Goal: Task Accomplishment & Management: Complete application form

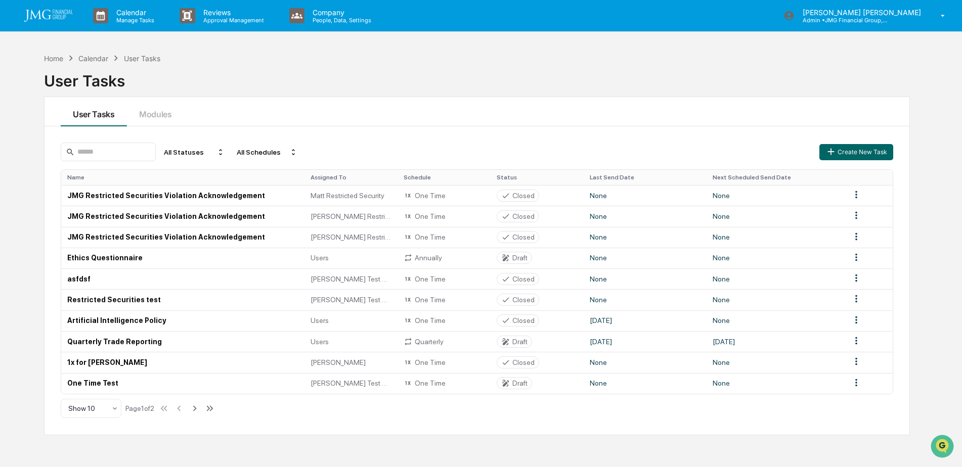
click at [437, 87] on div "User Tasks" at bounding box center [477, 77] width 866 height 26
click at [52, 58] on div "Home" at bounding box center [53, 58] width 19 height 9
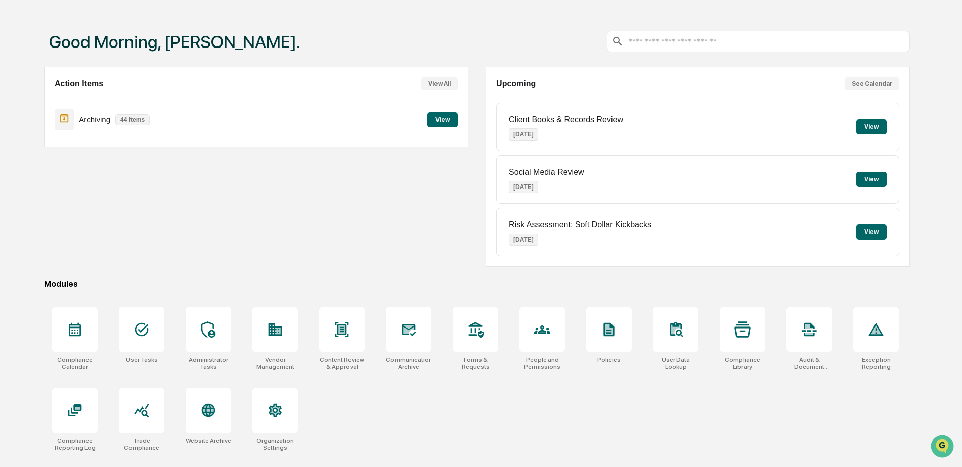
scroll to position [48, 0]
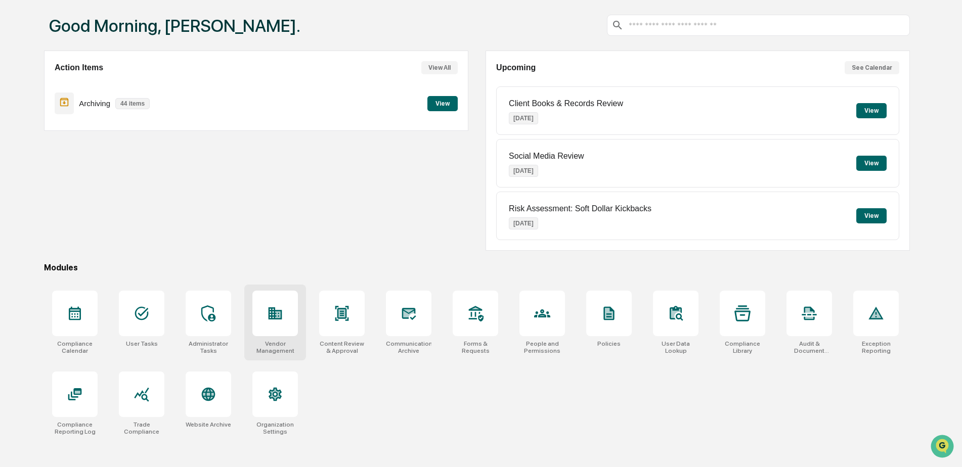
click at [278, 315] on icon at bounding box center [278, 314] width 6 height 7
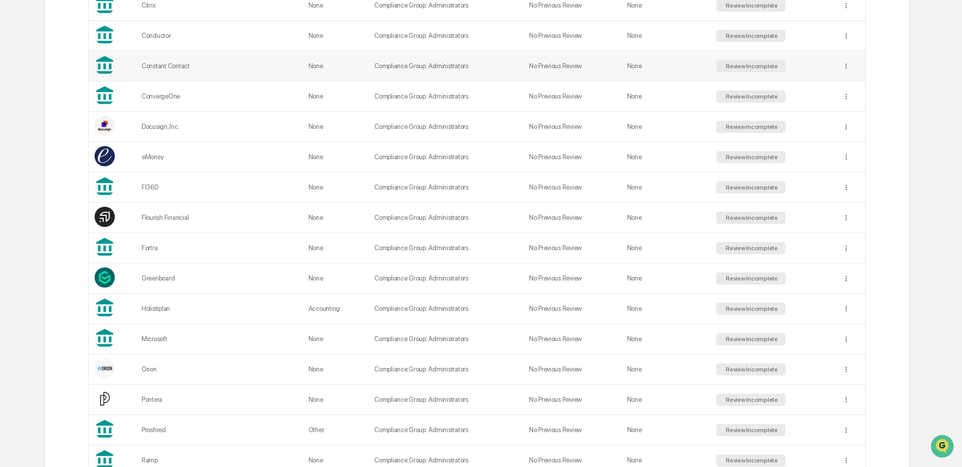
scroll to position [708, 0]
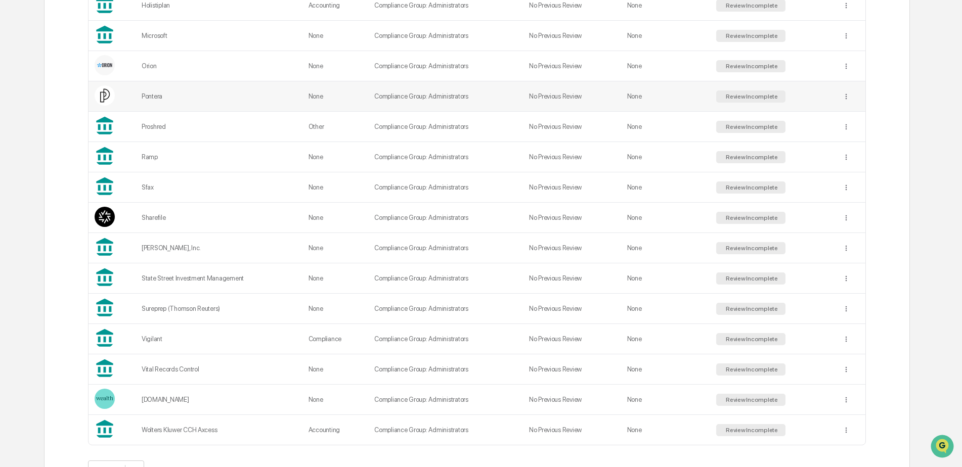
click at [206, 94] on div "Pontera" at bounding box center [219, 97] width 155 height 8
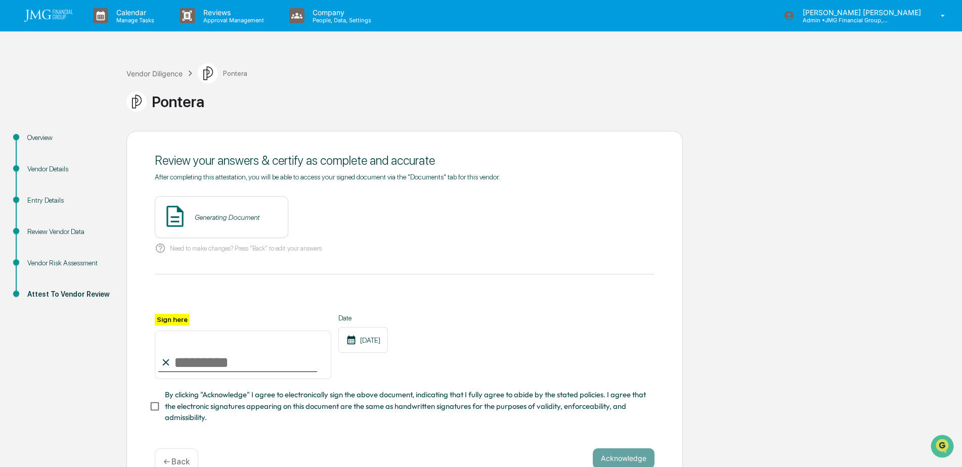
click at [92, 262] on div "Vendor Risk Assessment" at bounding box center [68, 263] width 83 height 11
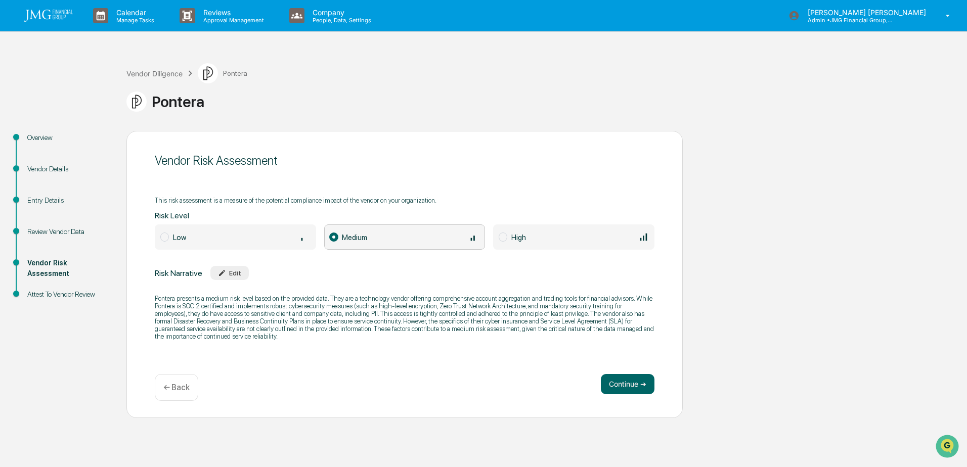
click at [49, 167] on div "Vendor Details" at bounding box center [68, 169] width 83 height 11
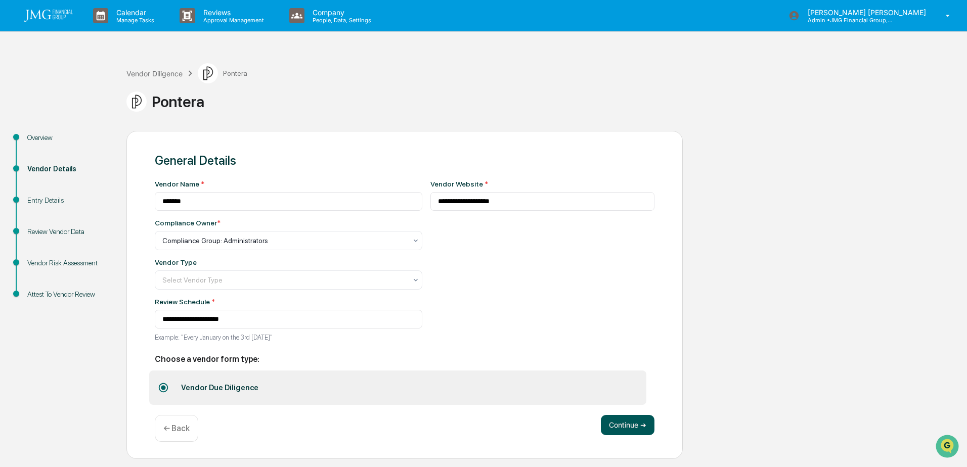
click at [646, 425] on button "Continue ➔" at bounding box center [628, 425] width 54 height 20
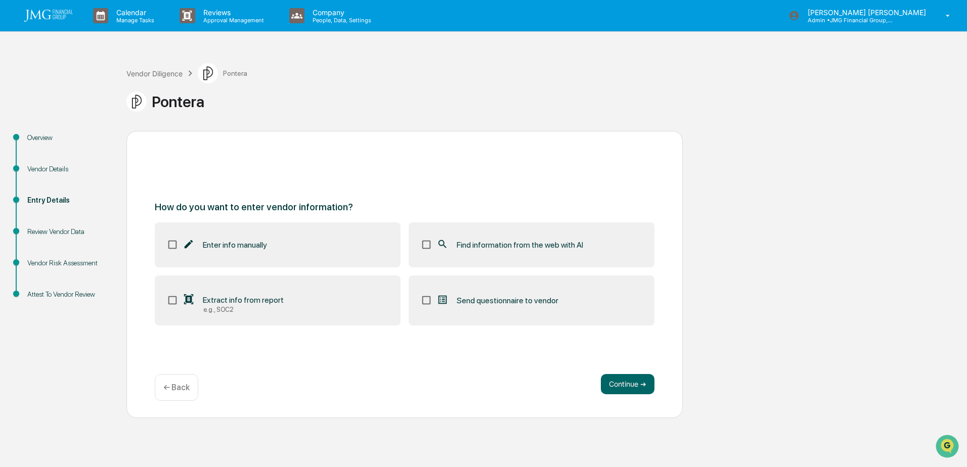
click at [495, 240] on span "Find information from the web with AI" at bounding box center [520, 245] width 126 height 10
click at [266, 309] on div "e.g., SOC2" at bounding box center [243, 310] width 80 height 8
click at [630, 386] on button "Continue ➔" at bounding box center [628, 384] width 54 height 20
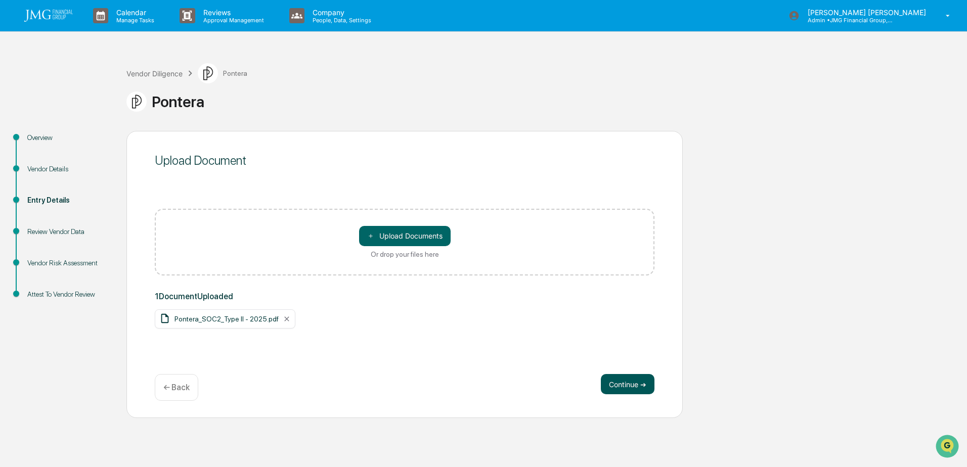
click at [617, 390] on button "Continue ➔" at bounding box center [628, 384] width 54 height 20
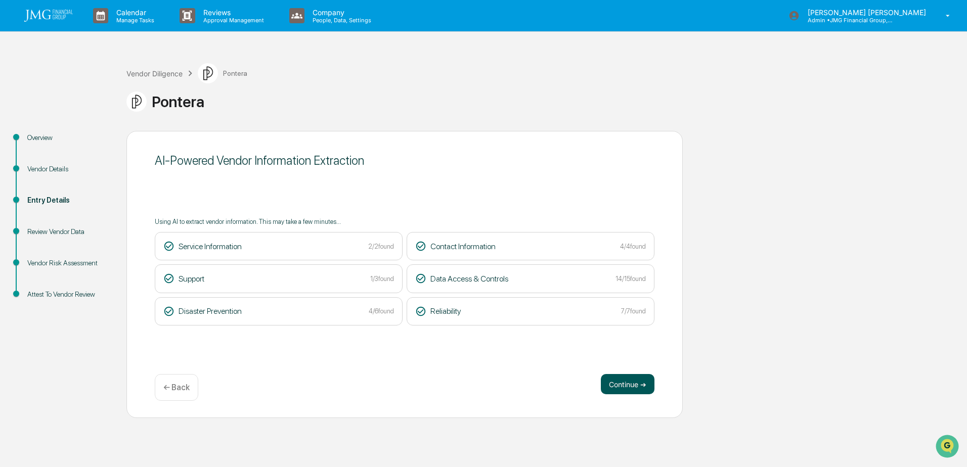
click at [641, 388] on button "Continue ➔" at bounding box center [628, 384] width 54 height 20
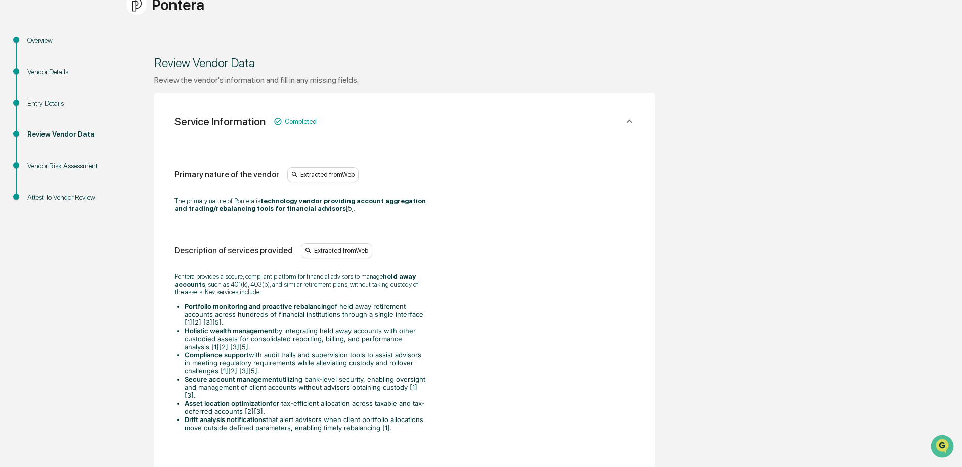
scroll to position [202, 0]
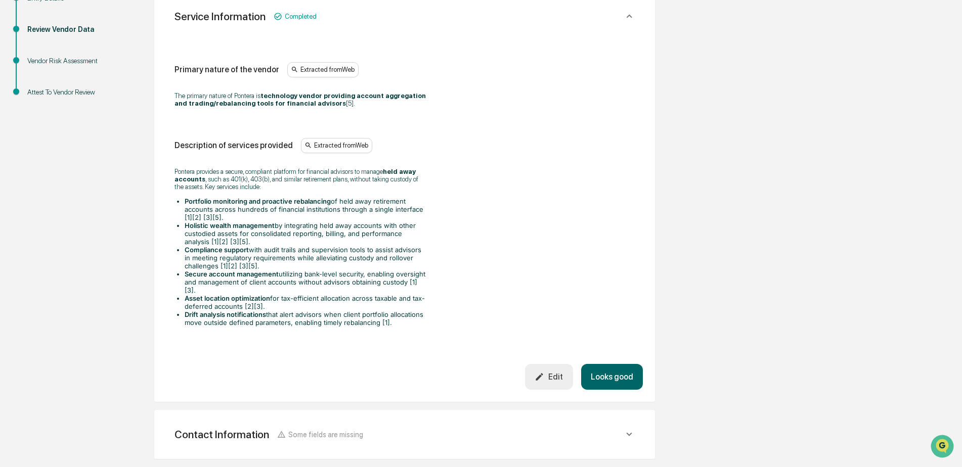
click at [610, 364] on button "Looks good" at bounding box center [612, 377] width 62 height 26
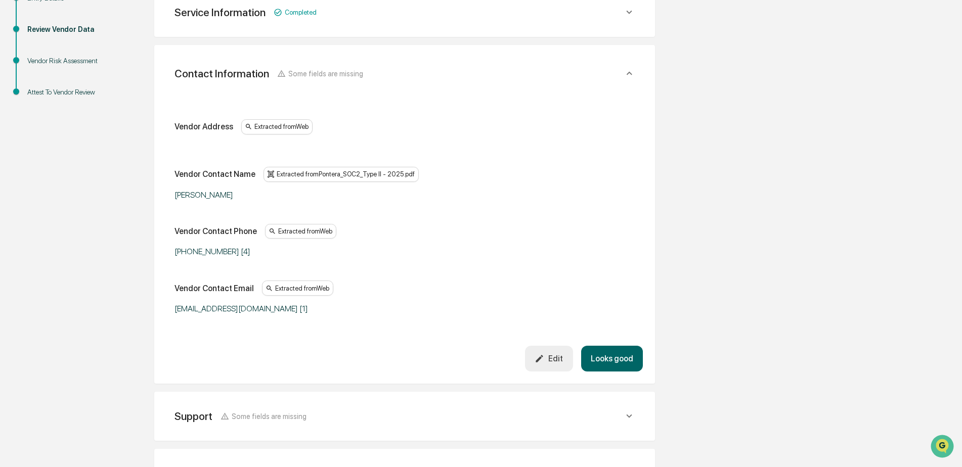
scroll to position [190, 0]
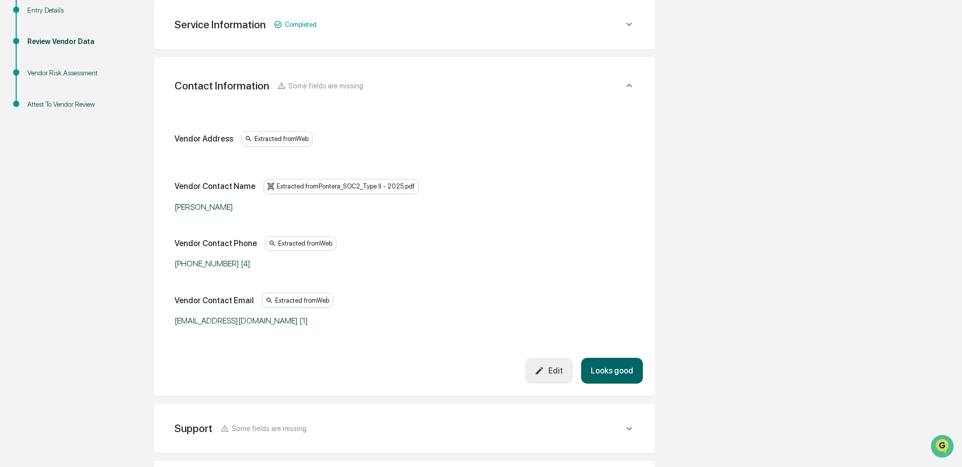
click at [552, 370] on div "Edit" at bounding box center [548, 371] width 28 height 10
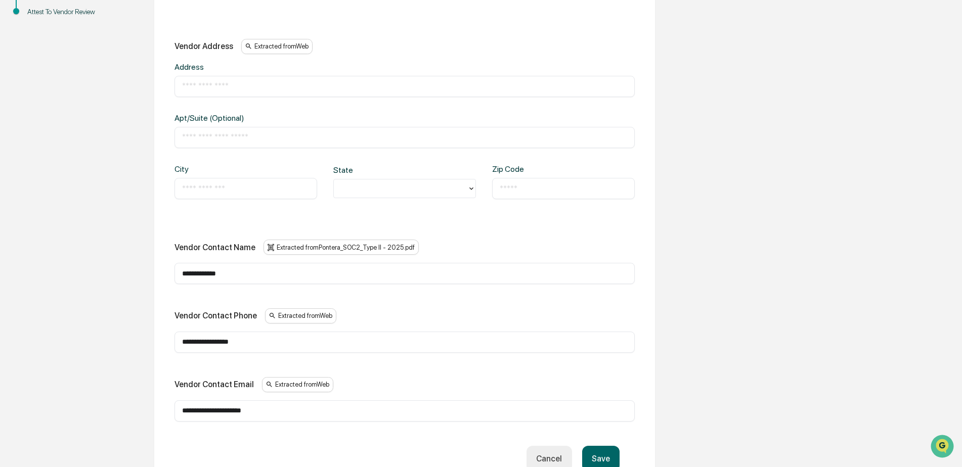
scroll to position [291, 0]
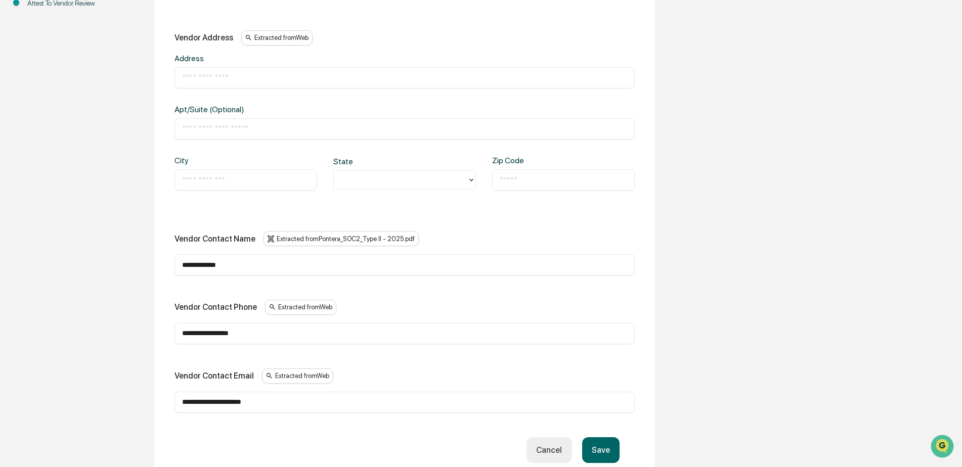
drag, startPoint x: 238, startPoint y: 261, endPoint x: 183, endPoint y: 291, distance: 62.9
click at [160, 257] on div "**********" at bounding box center [404, 227] width 501 height 543
click at [601, 444] on button "Save" at bounding box center [600, 450] width 37 height 26
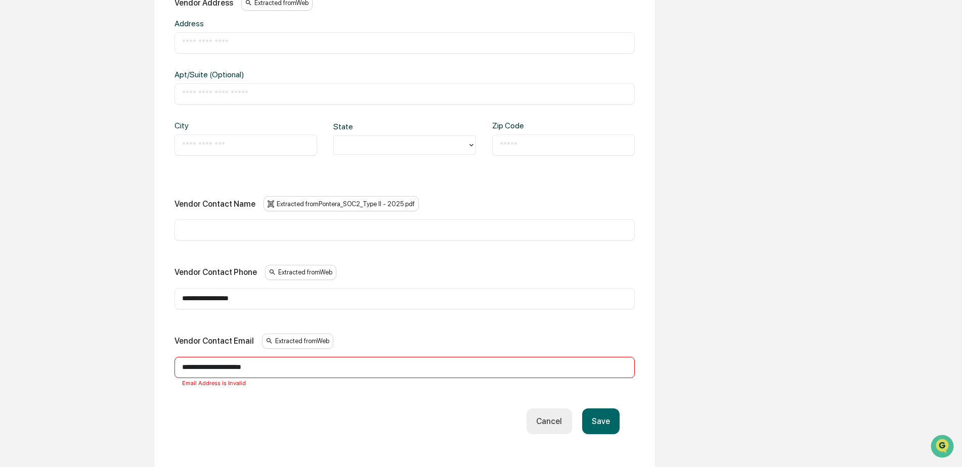
scroll to position [342, 0]
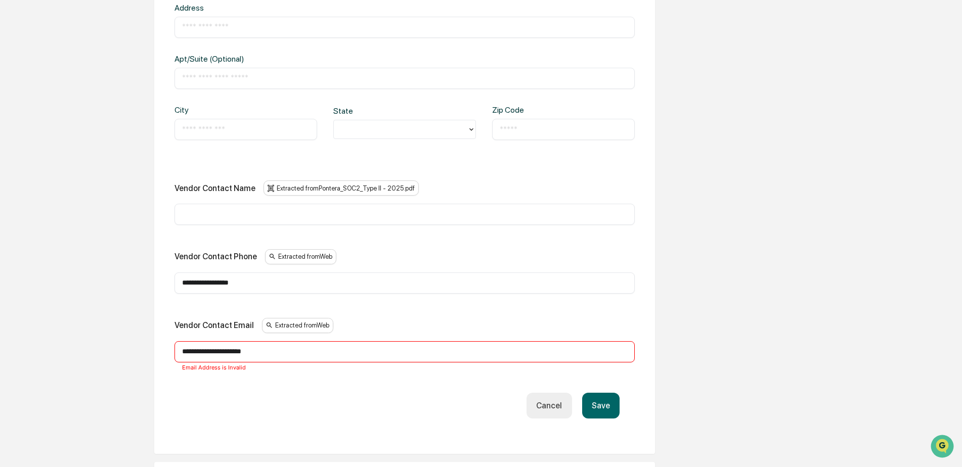
click at [277, 347] on input "**********" at bounding box center [404, 352] width 445 height 10
type input "**********"
click at [604, 400] on button "Save" at bounding box center [600, 406] width 37 height 26
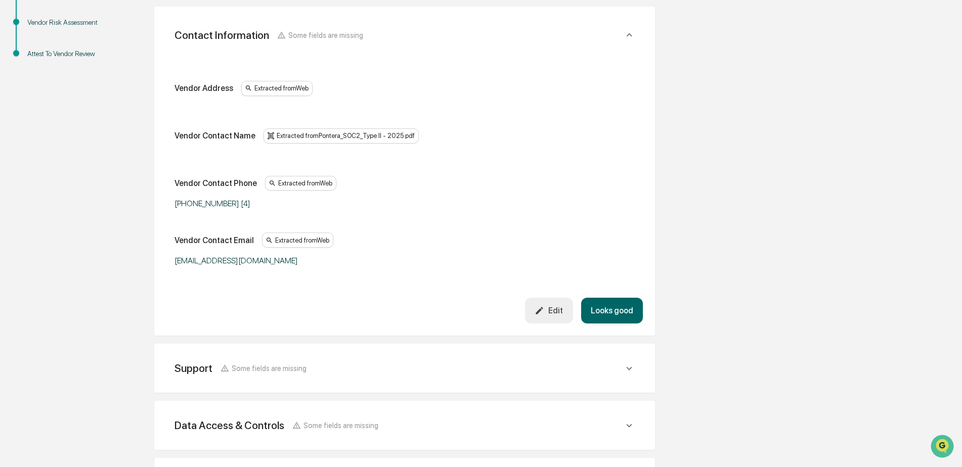
scroll to position [291, 0]
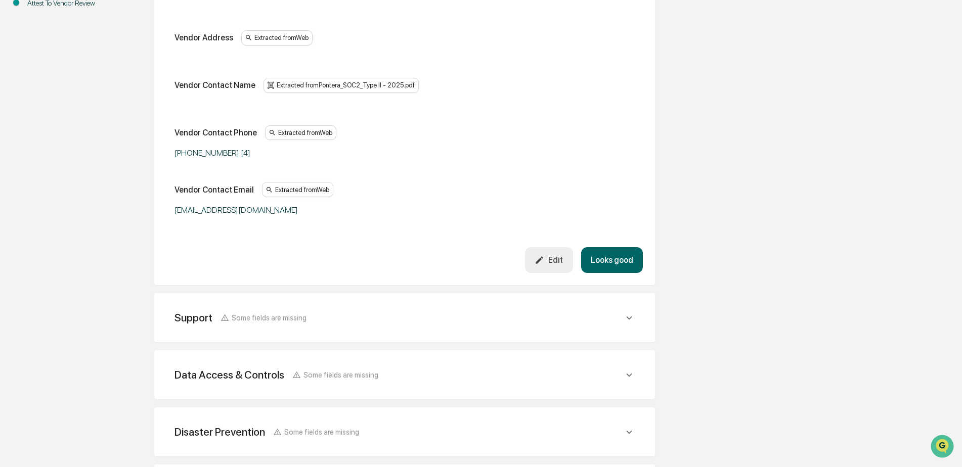
click at [607, 263] on button "Looks good" at bounding box center [612, 260] width 62 height 26
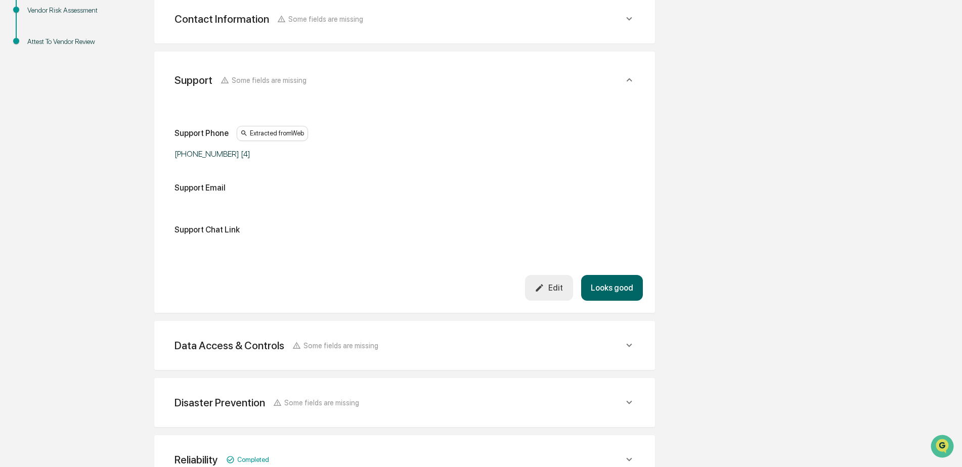
scroll to position [247, 0]
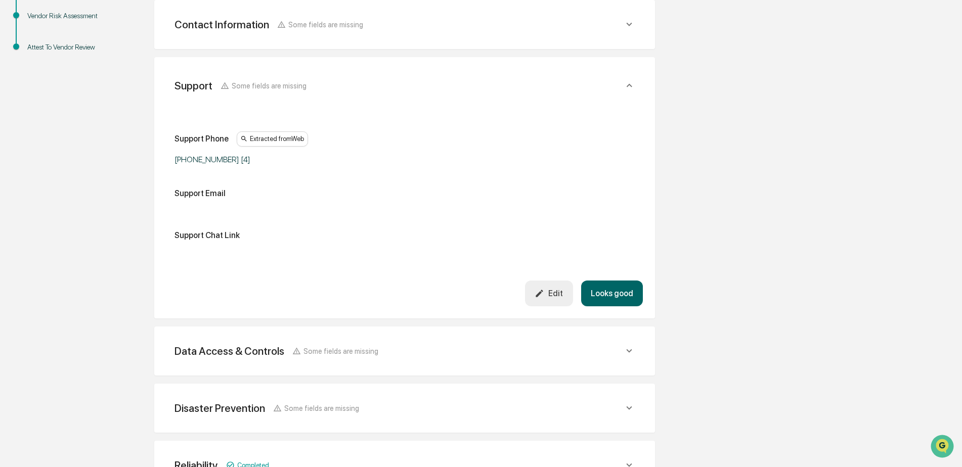
click at [604, 297] on button "Looks good" at bounding box center [612, 294] width 62 height 26
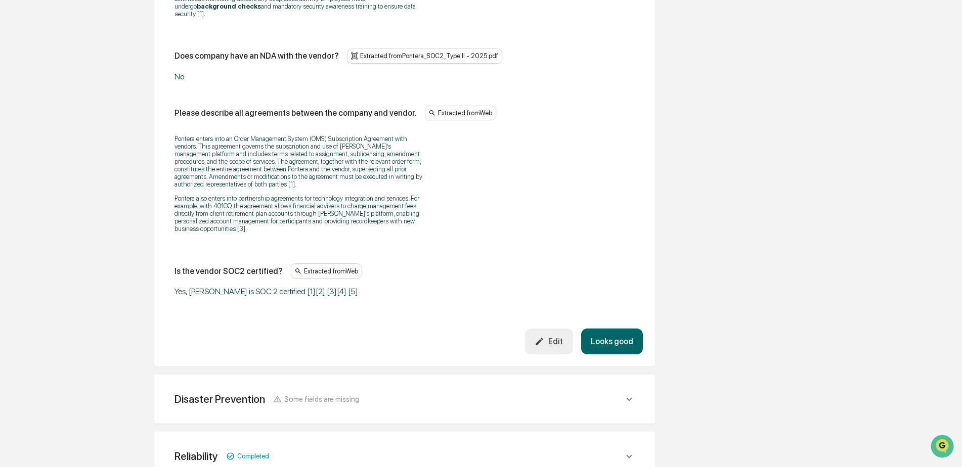
scroll to position [1467, 0]
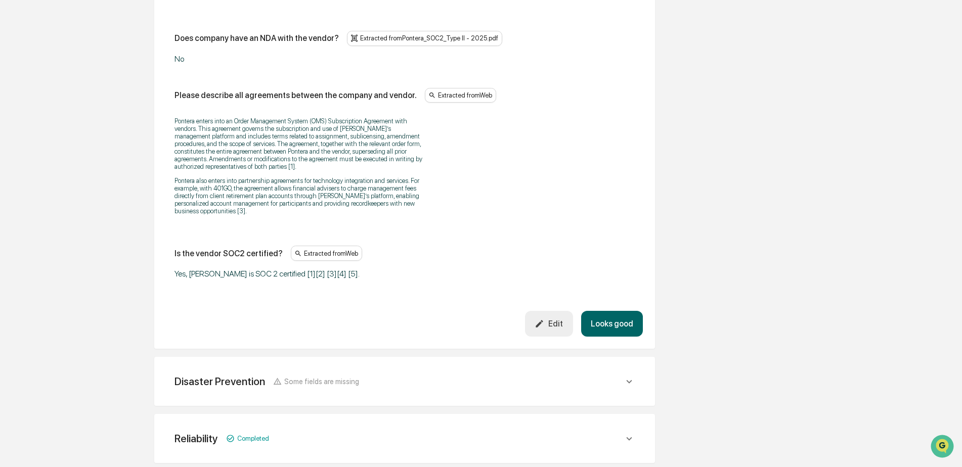
click at [608, 321] on button "Looks good" at bounding box center [612, 324] width 62 height 26
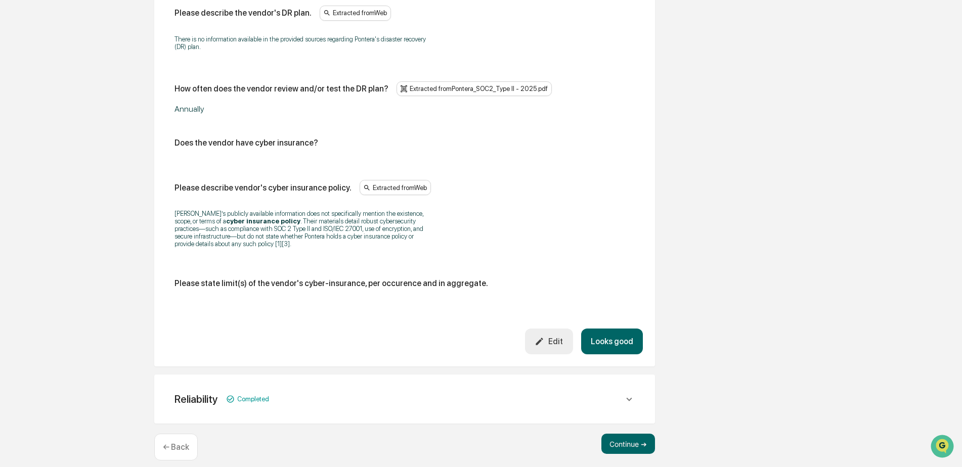
scroll to position [574, 0]
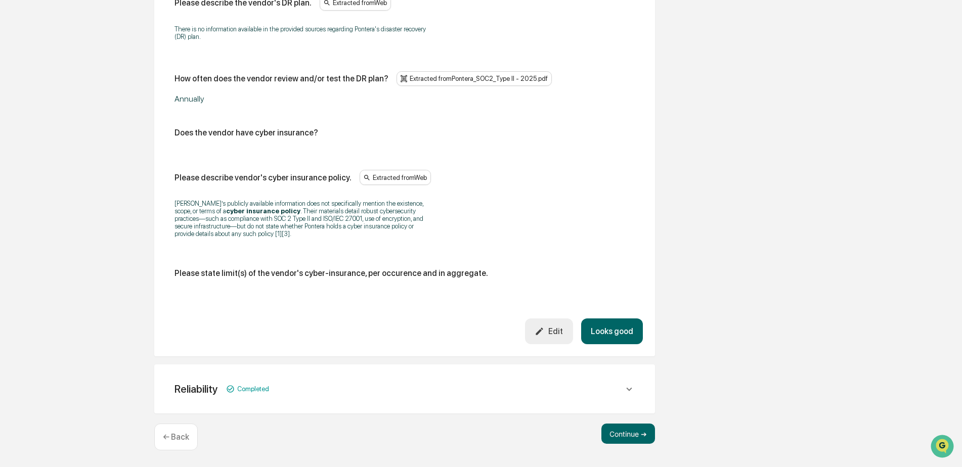
click at [606, 328] on button "Looks good" at bounding box center [612, 332] width 62 height 26
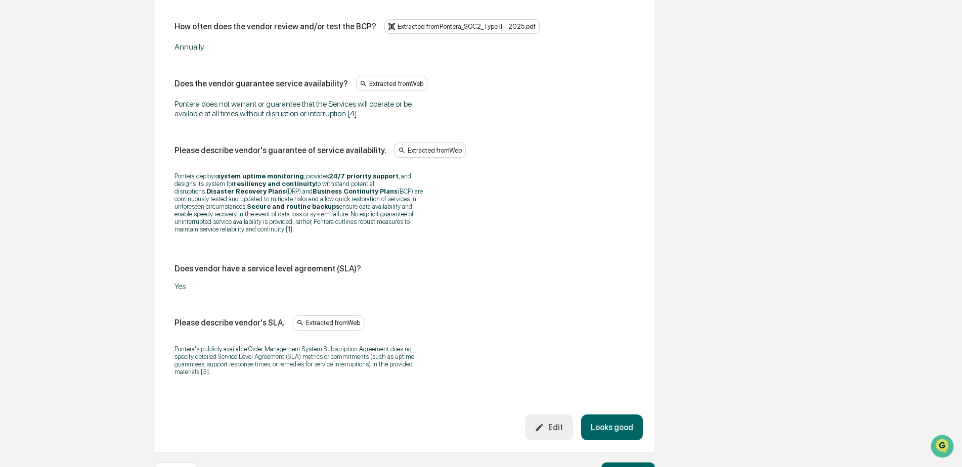
scroll to position [703, 0]
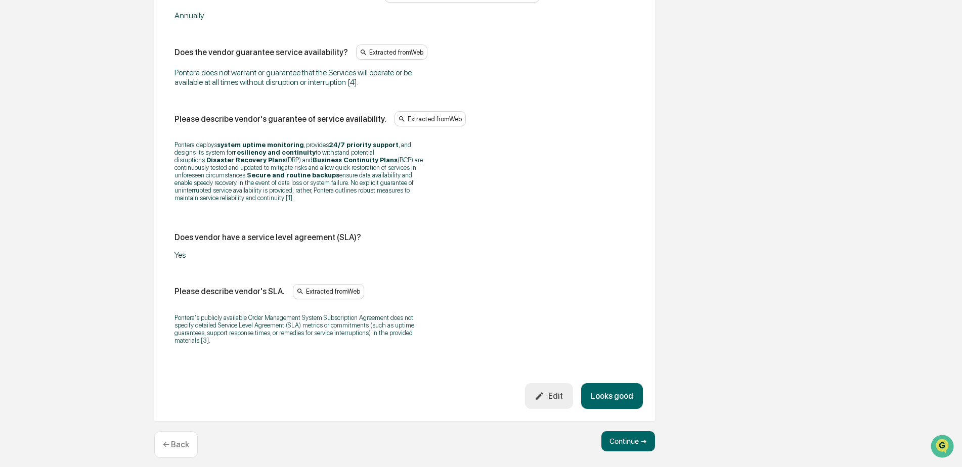
click at [618, 387] on button "Looks good" at bounding box center [612, 396] width 62 height 26
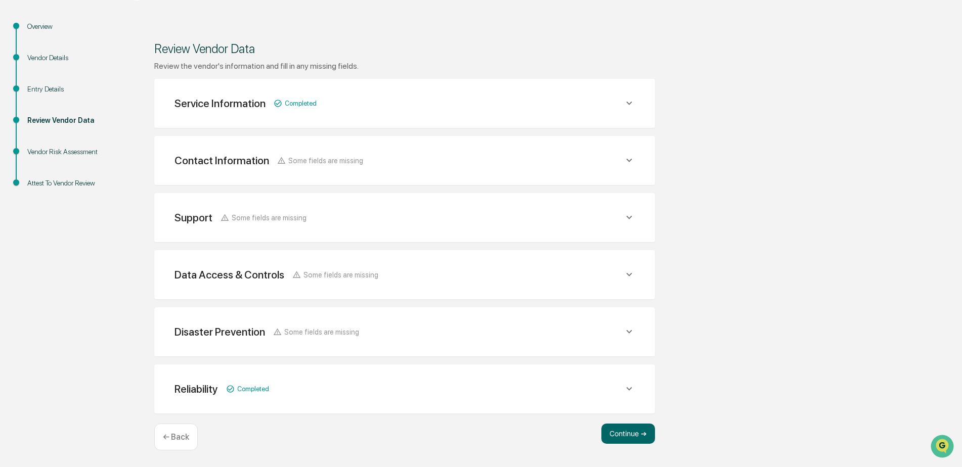
scroll to position [111, 0]
click at [623, 429] on button "Continue ➔" at bounding box center [628, 434] width 54 height 20
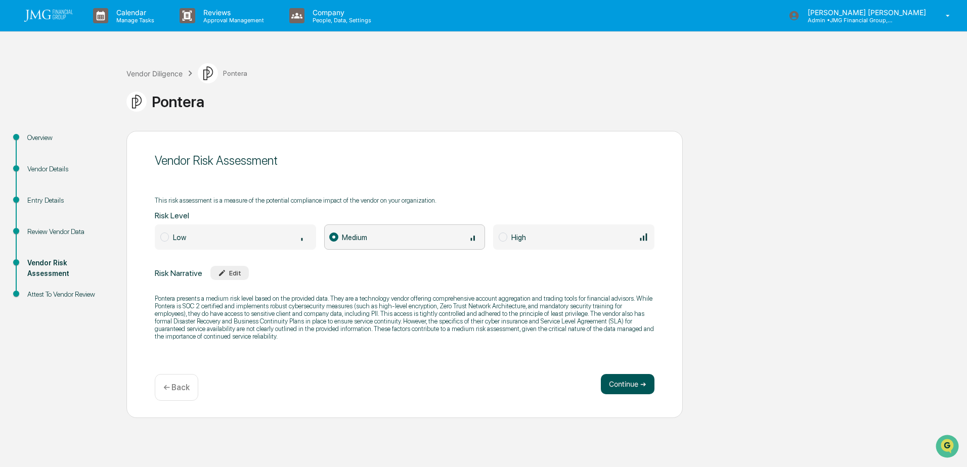
click at [622, 384] on button "Continue ➔" at bounding box center [628, 384] width 54 height 20
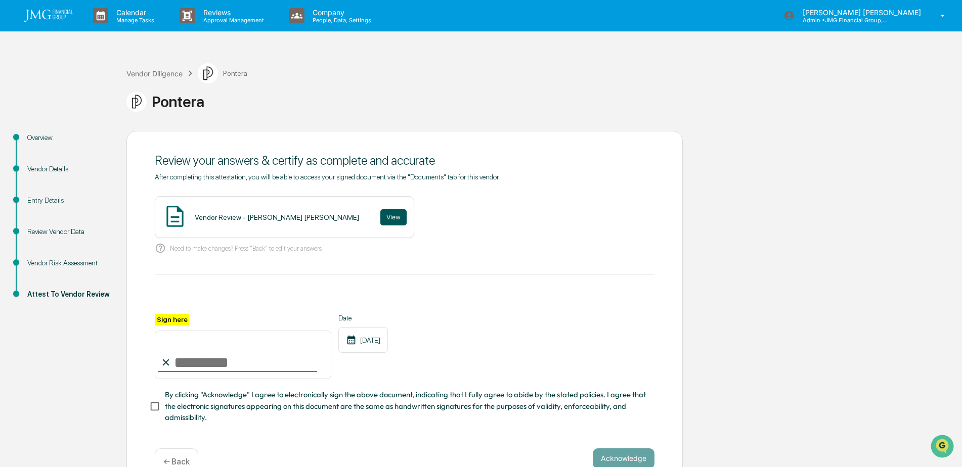
click at [380, 217] on button "View" at bounding box center [393, 217] width 26 height 16
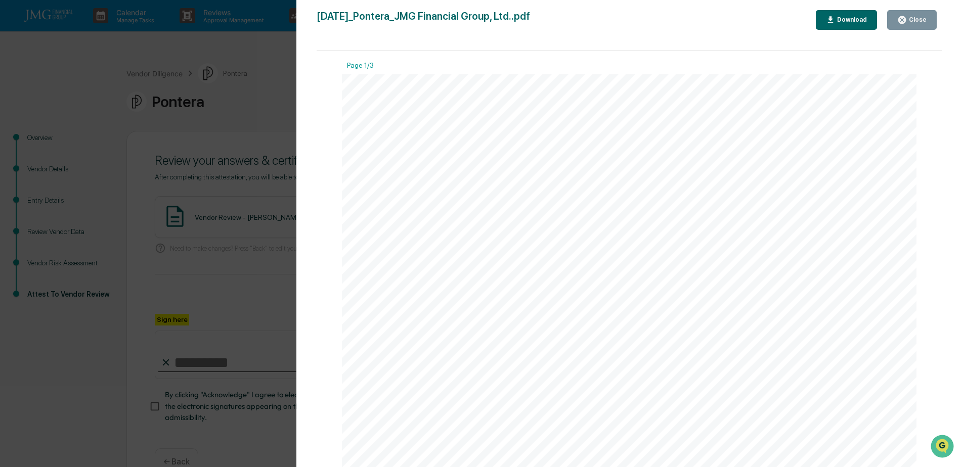
click at [908, 25] on button "Close" at bounding box center [912, 20] width 50 height 20
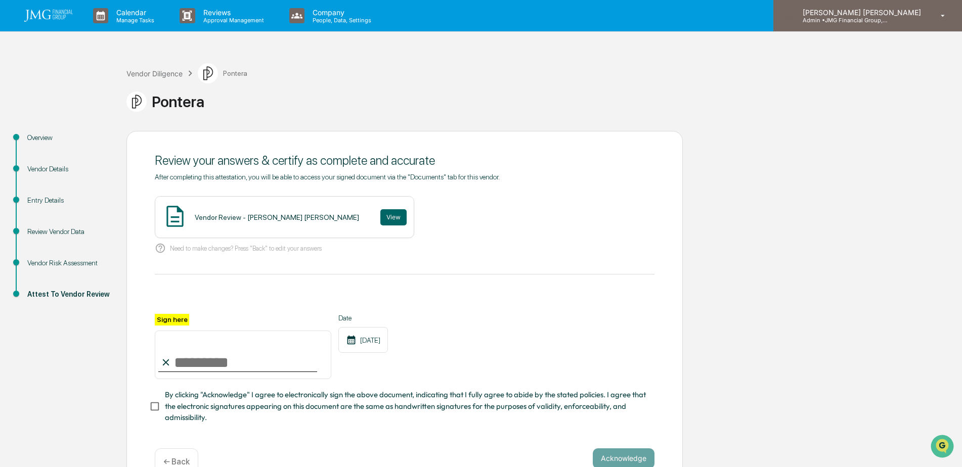
click at [863, 22] on p "Admin • JMG Financial Group, Ltd." at bounding box center [841, 20] width 94 height 7
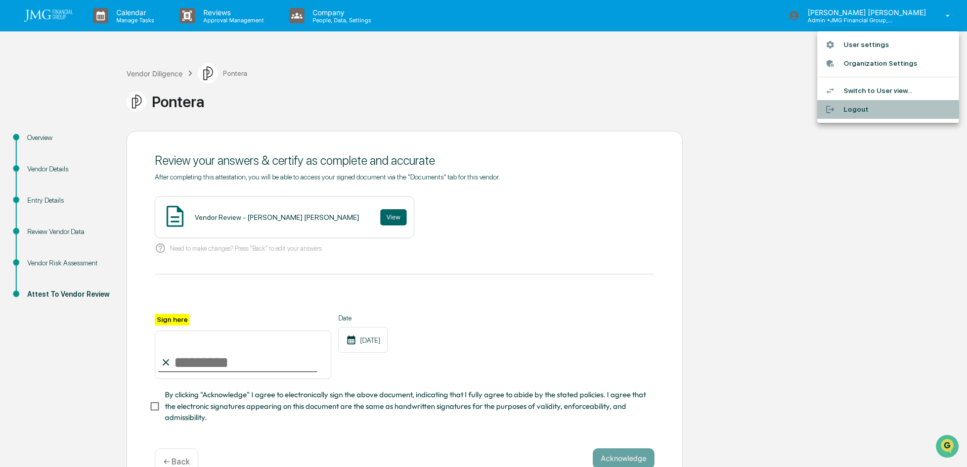
click at [861, 109] on li "Logout" at bounding box center [888, 109] width 142 height 19
